Goal: Task Accomplishment & Management: Use online tool/utility

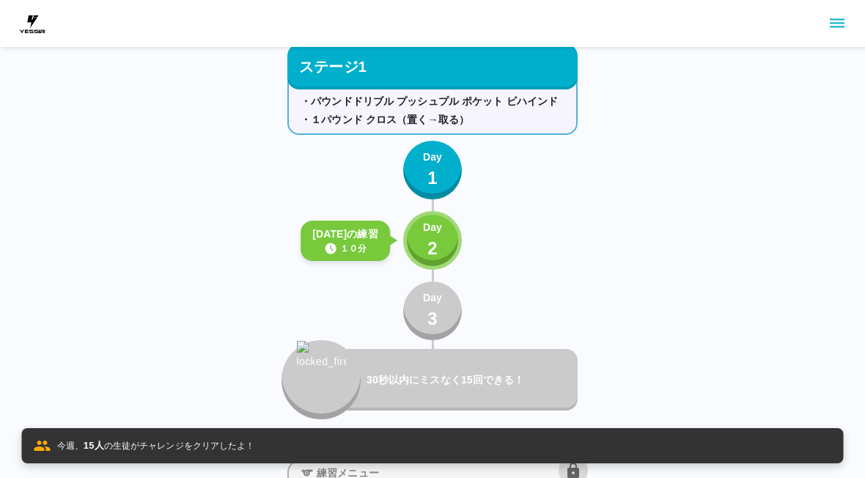
scroll to position [46, 0]
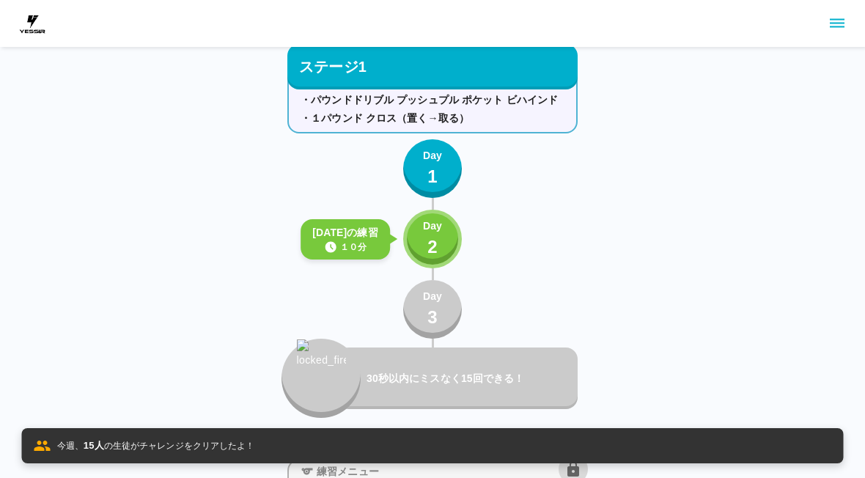
click at [435, 245] on p "2" at bounding box center [432, 247] width 10 height 26
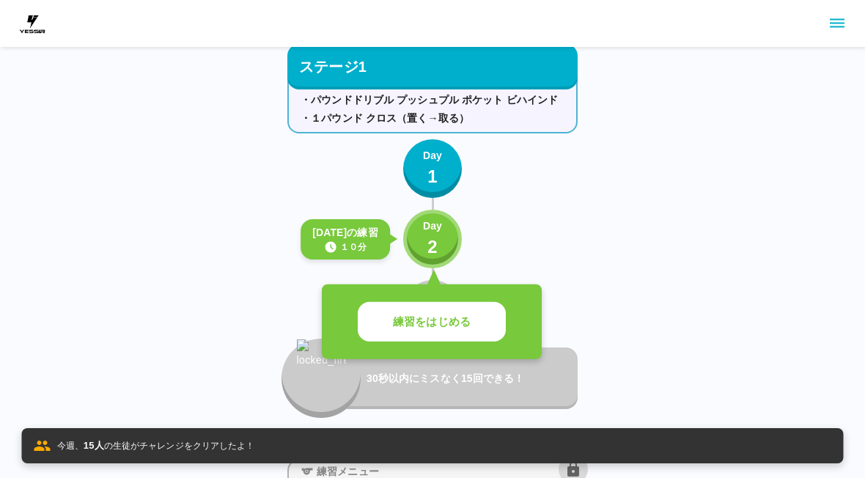
click at [475, 337] on button "練習をはじめる" at bounding box center [432, 322] width 148 height 40
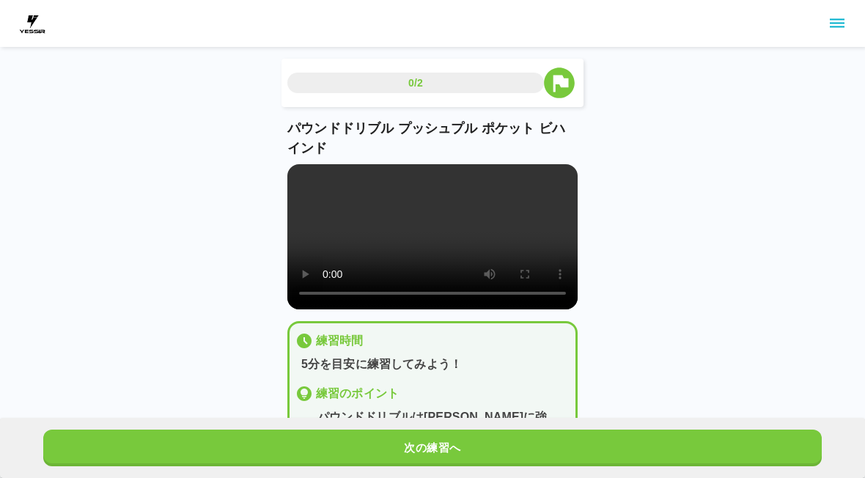
click at [439, 454] on button "次の練習へ" at bounding box center [432, 448] width 778 height 37
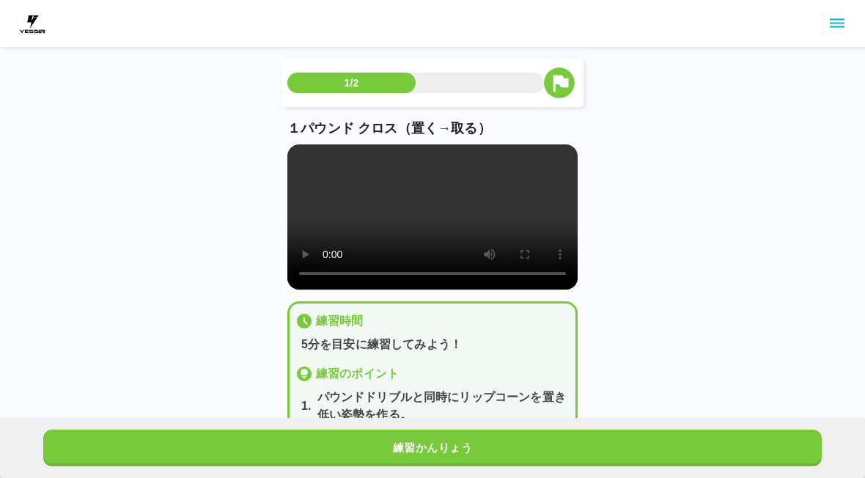
click at [438, 454] on button "練習かんりょう" at bounding box center [432, 448] width 778 height 37
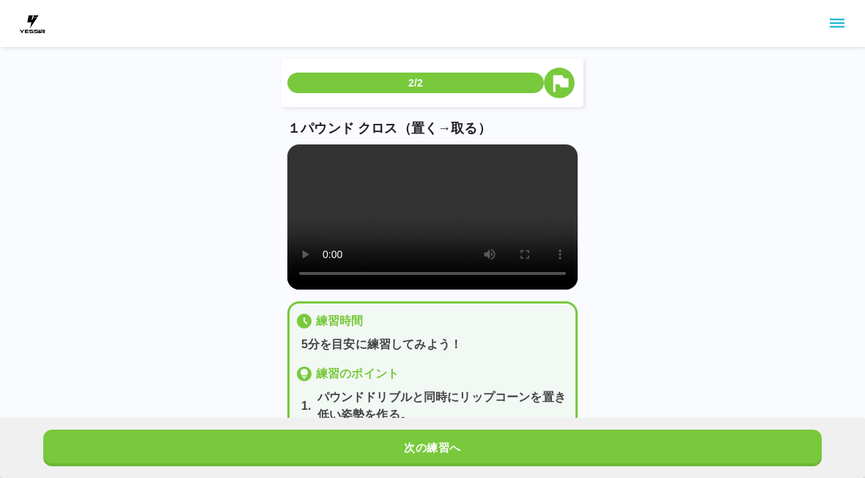
click at [438, 457] on button "次の練習へ" at bounding box center [432, 448] width 778 height 37
click at [438, 456] on button "次の練習へ" at bounding box center [432, 448] width 778 height 37
click at [435, 451] on button "次の練習へ" at bounding box center [432, 448] width 778 height 37
click at [434, 451] on button "次の練習へ" at bounding box center [432, 448] width 778 height 37
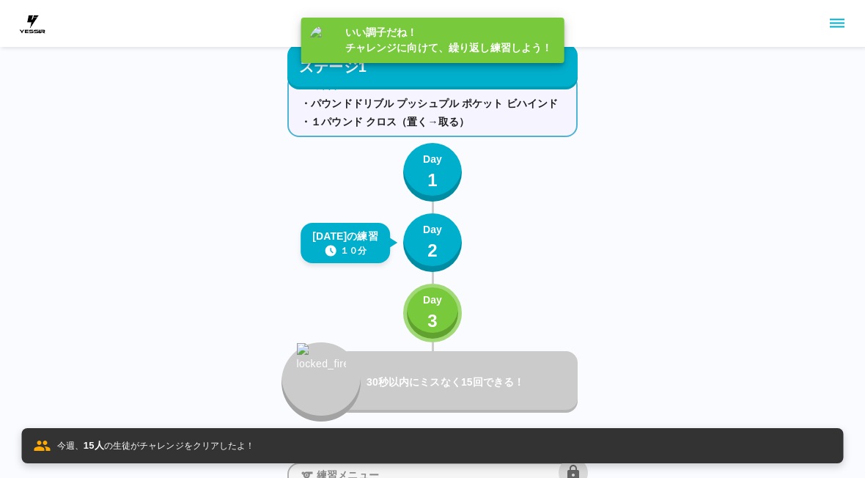
scroll to position [46, 0]
